Goal: Find specific page/section: Find specific page/section

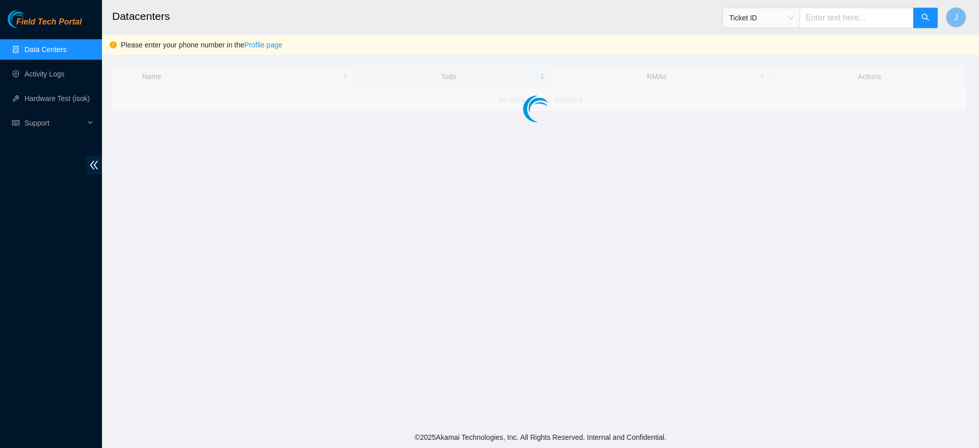
click at [62, 17] on span "Field Tech Portal" at bounding box center [48, 22] width 65 height 10
